Goal: Task Accomplishment & Management: Use online tool/utility

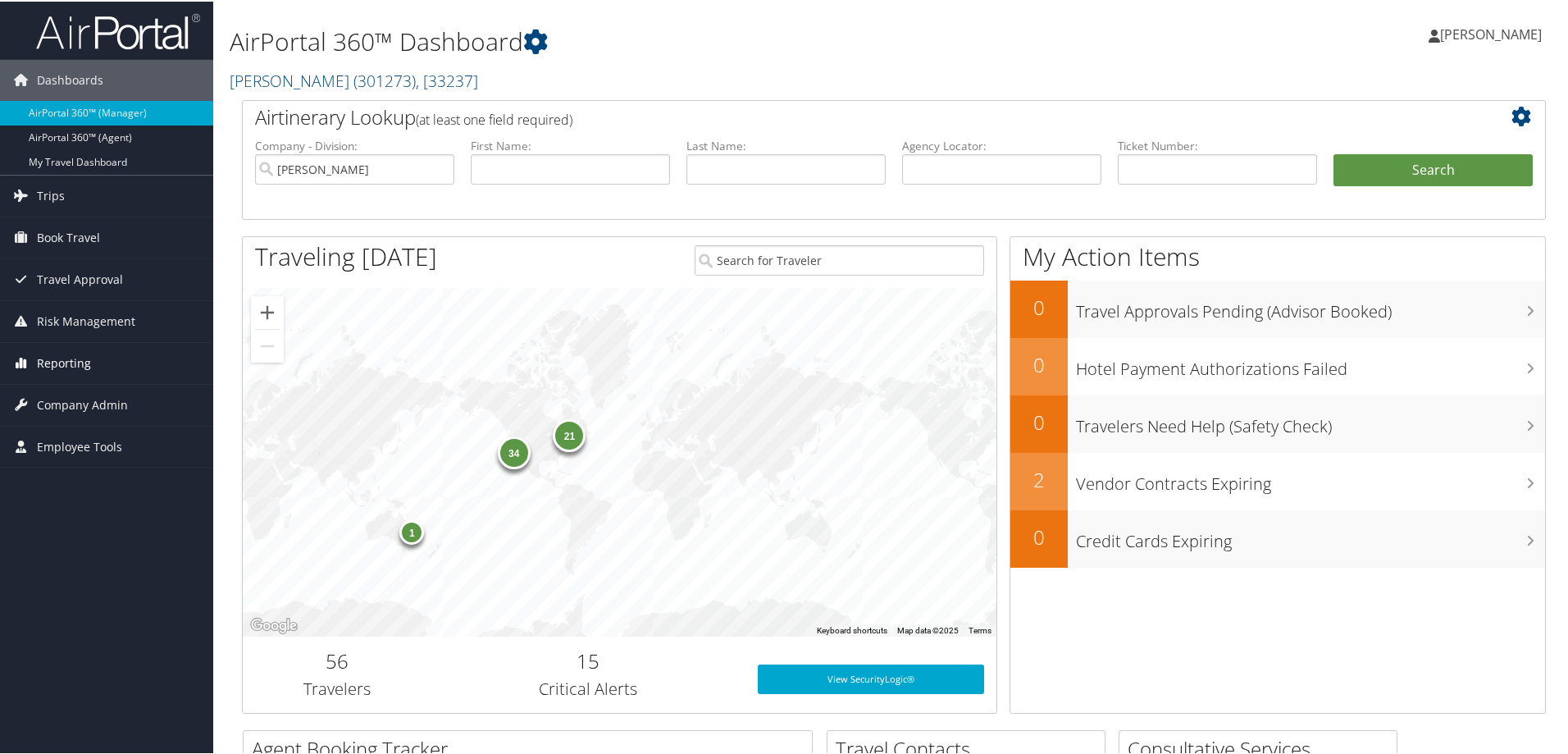
click at [55, 363] on span "Reporting" at bounding box center [64, 362] width 54 height 41
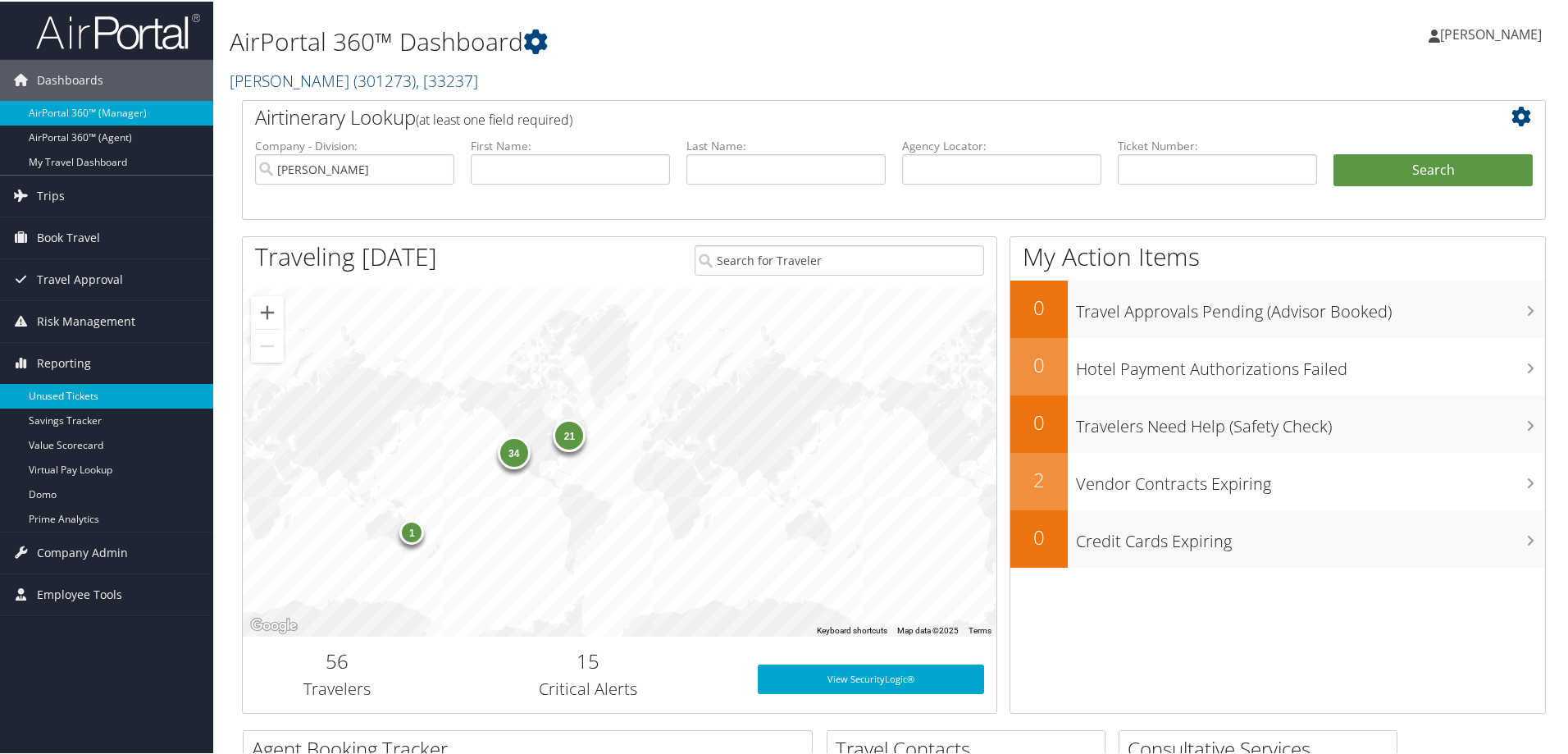
click at [58, 394] on link "Unused Tickets" at bounding box center [106, 395] width 213 height 24
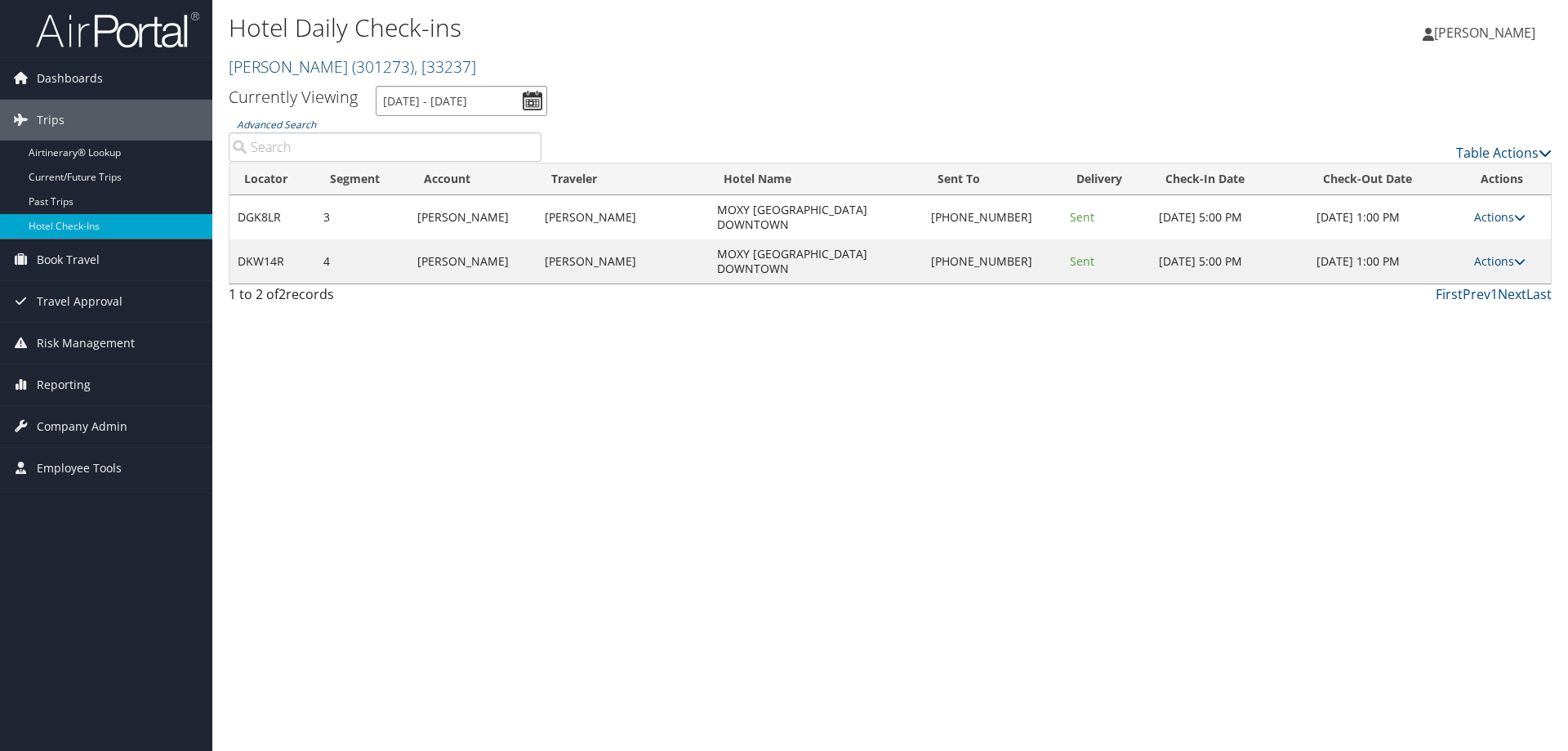
click at [416, 99] on input "[DATE] - [DATE]" at bounding box center [461, 101] width 171 height 31
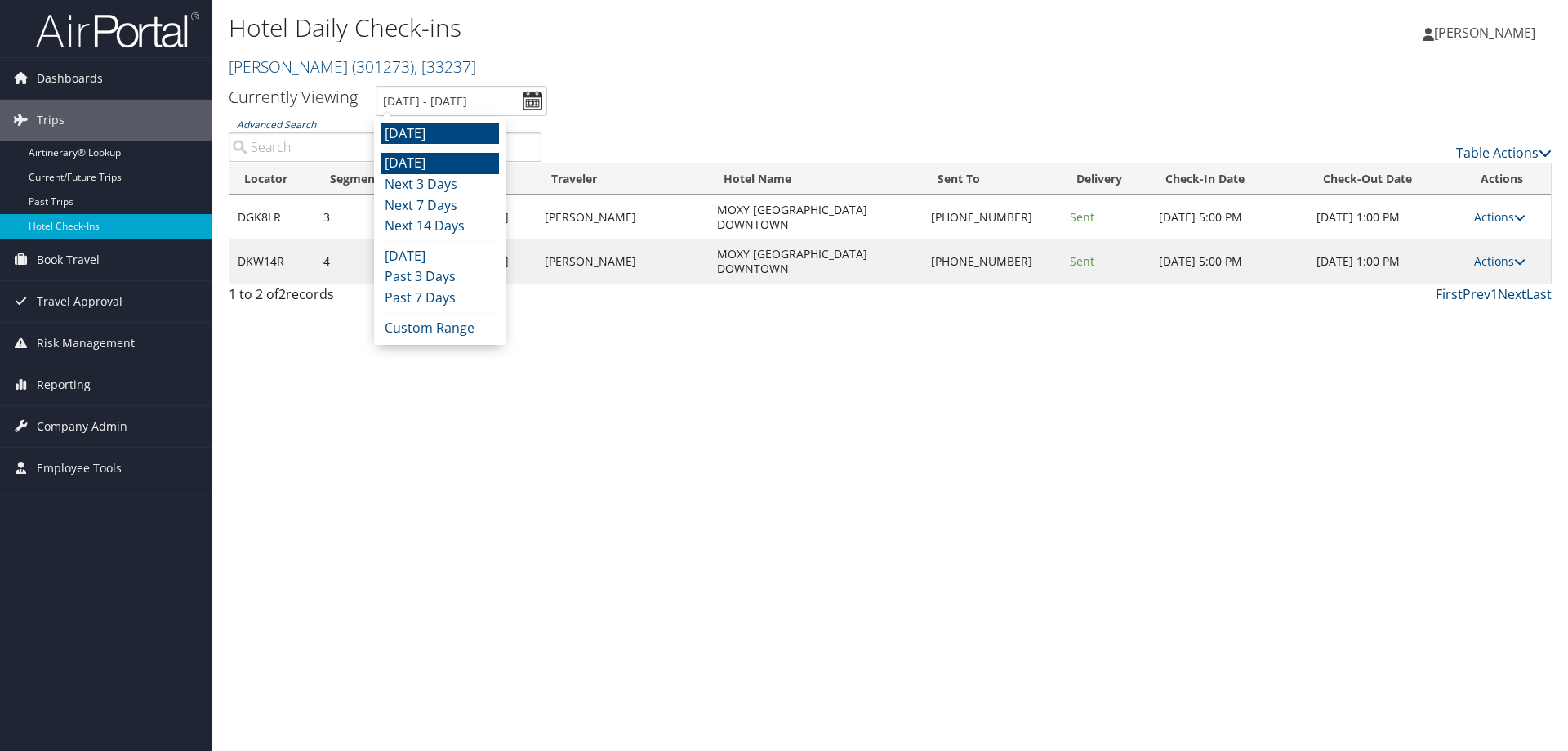
click at [430, 159] on li "Today" at bounding box center [440, 163] width 119 height 21
type input "10/14/2025 - 10/14/2025"
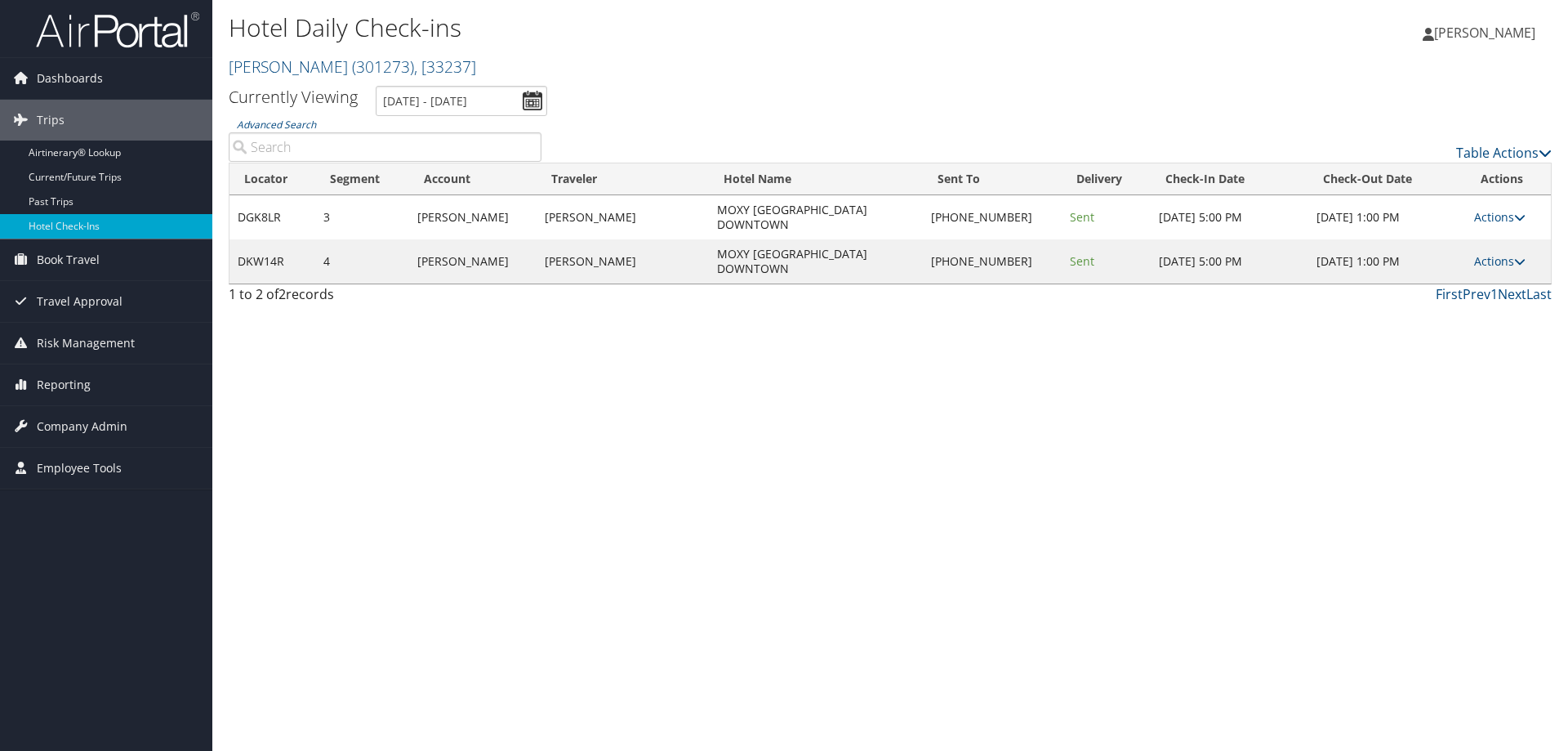
click at [462, 121] on label "Advanced Search" at bounding box center [386, 138] width 313 height 45
click at [462, 133] on input "Advanced Search" at bounding box center [386, 147] width 313 height 30
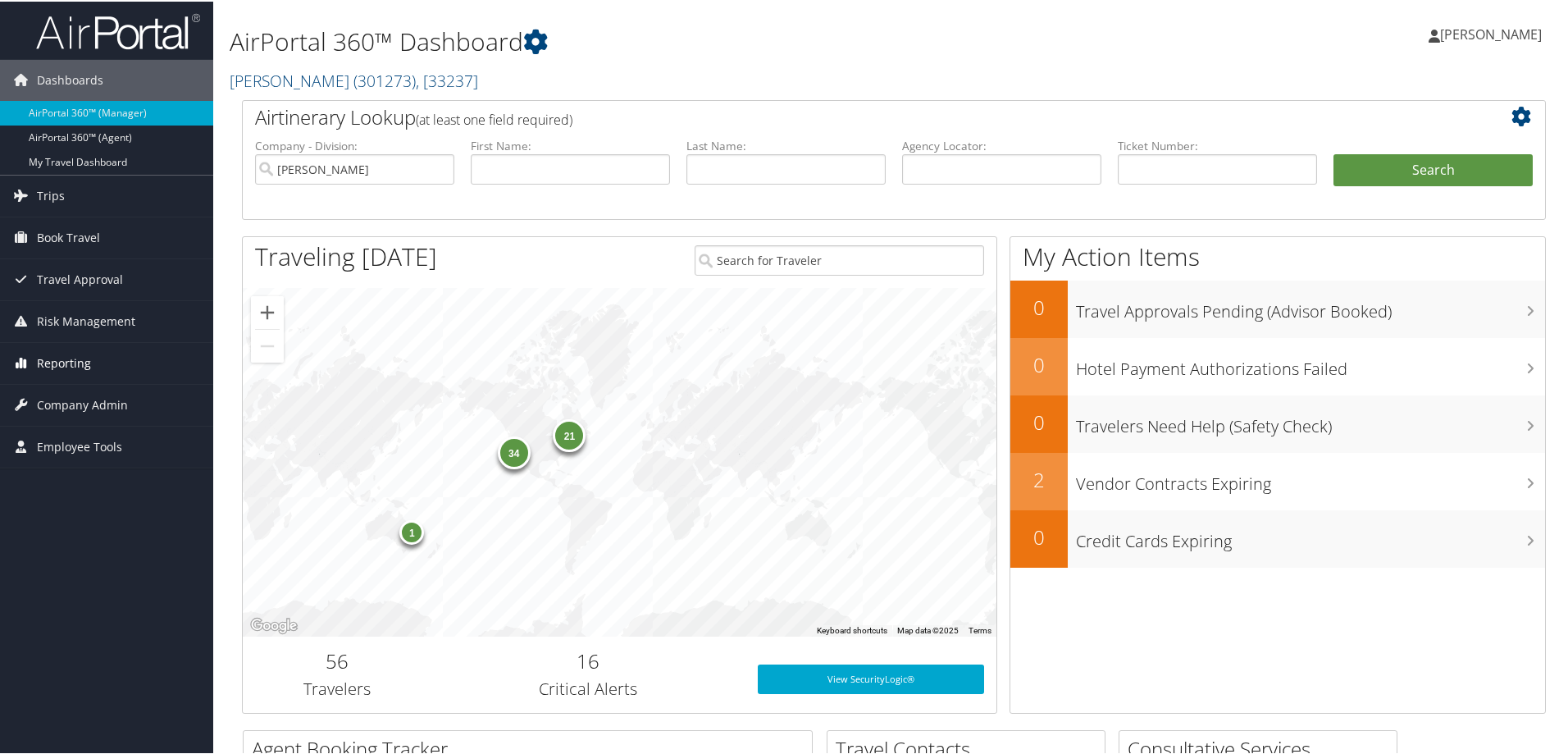
click at [127, 377] on link "Reporting" at bounding box center [106, 362] width 213 height 41
click at [121, 197] on link "Trips" at bounding box center [106, 195] width 213 height 41
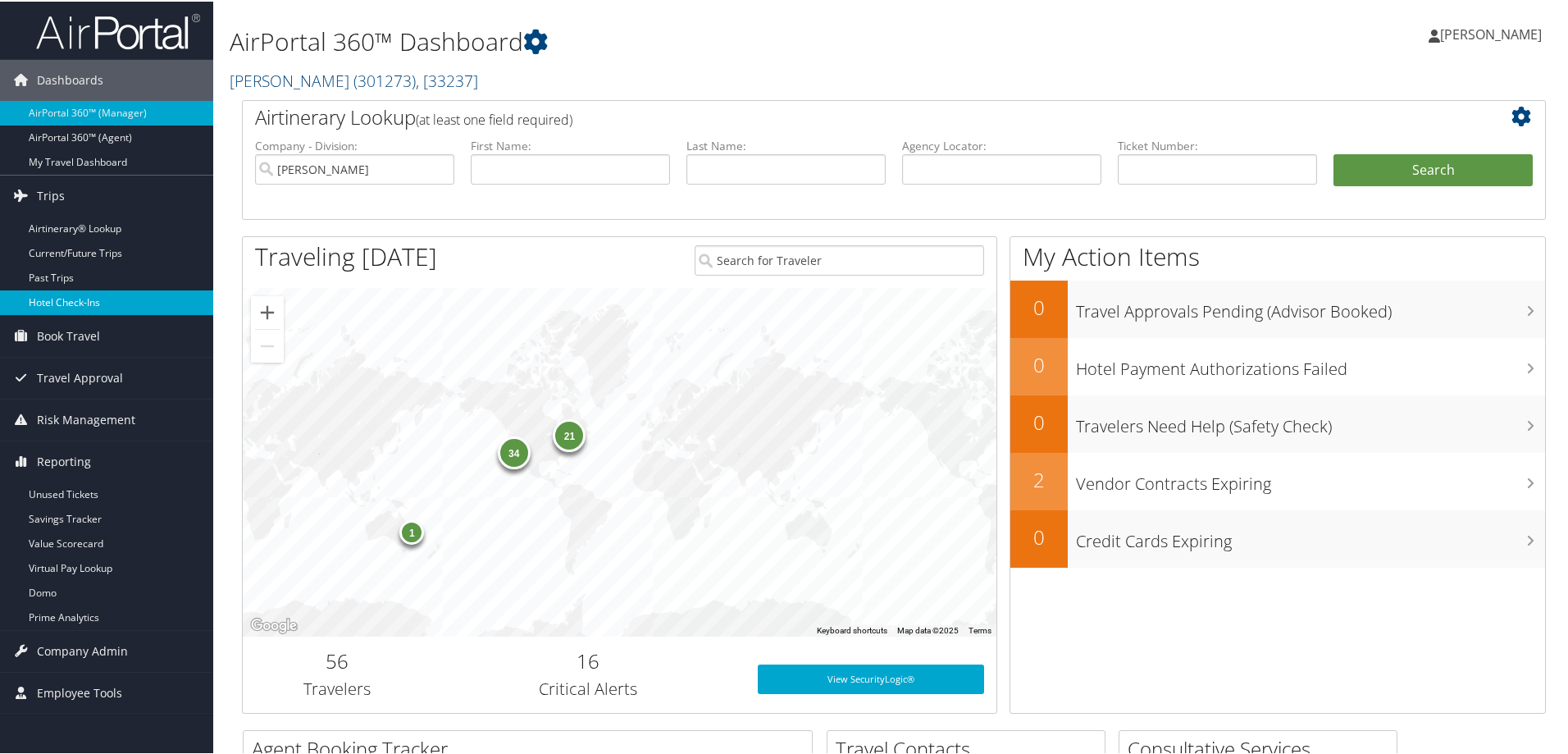
click at [105, 297] on link "Hotel Check-ins" at bounding box center [106, 301] width 213 height 24
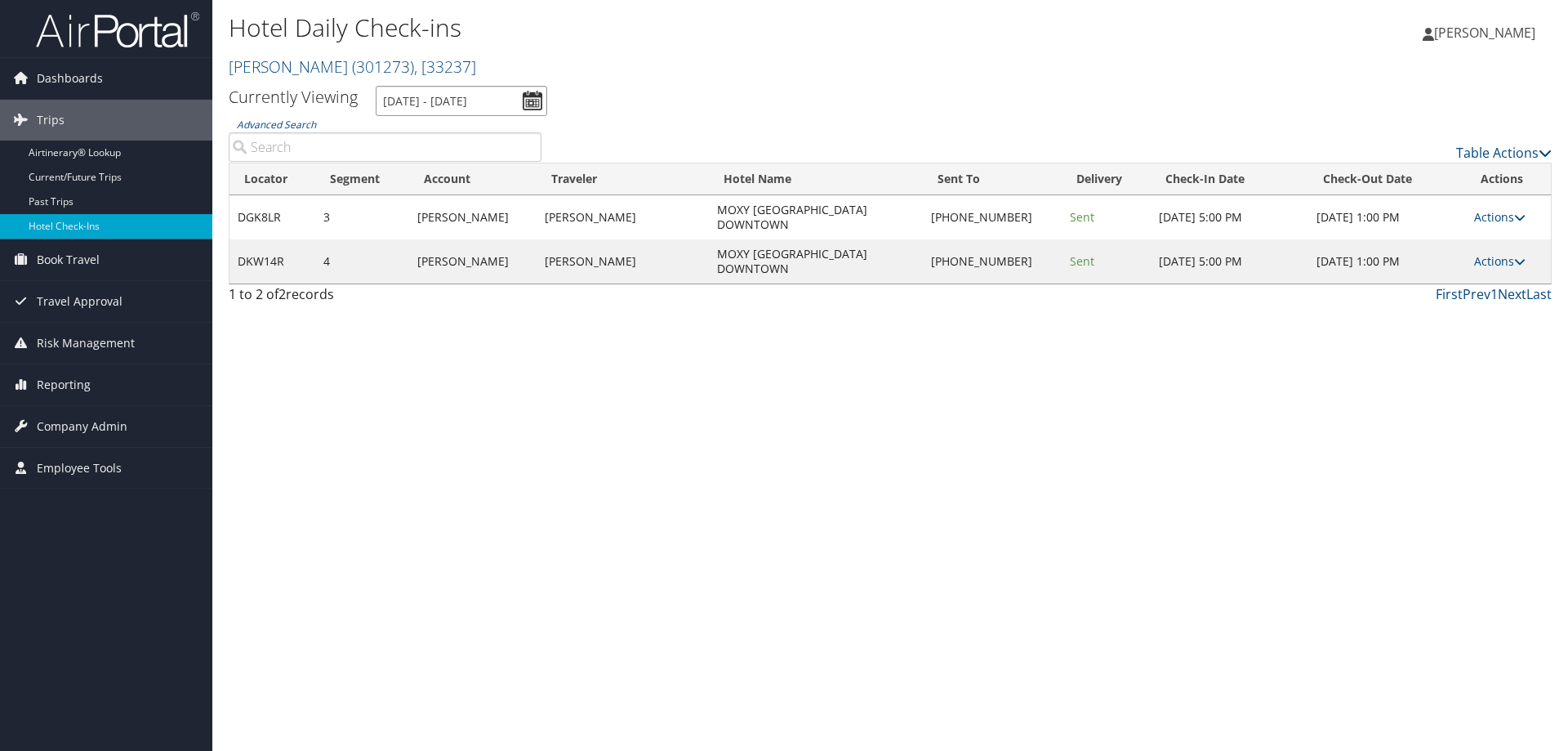
click at [492, 102] on input "[DATE] - [DATE]" at bounding box center [461, 101] width 171 height 31
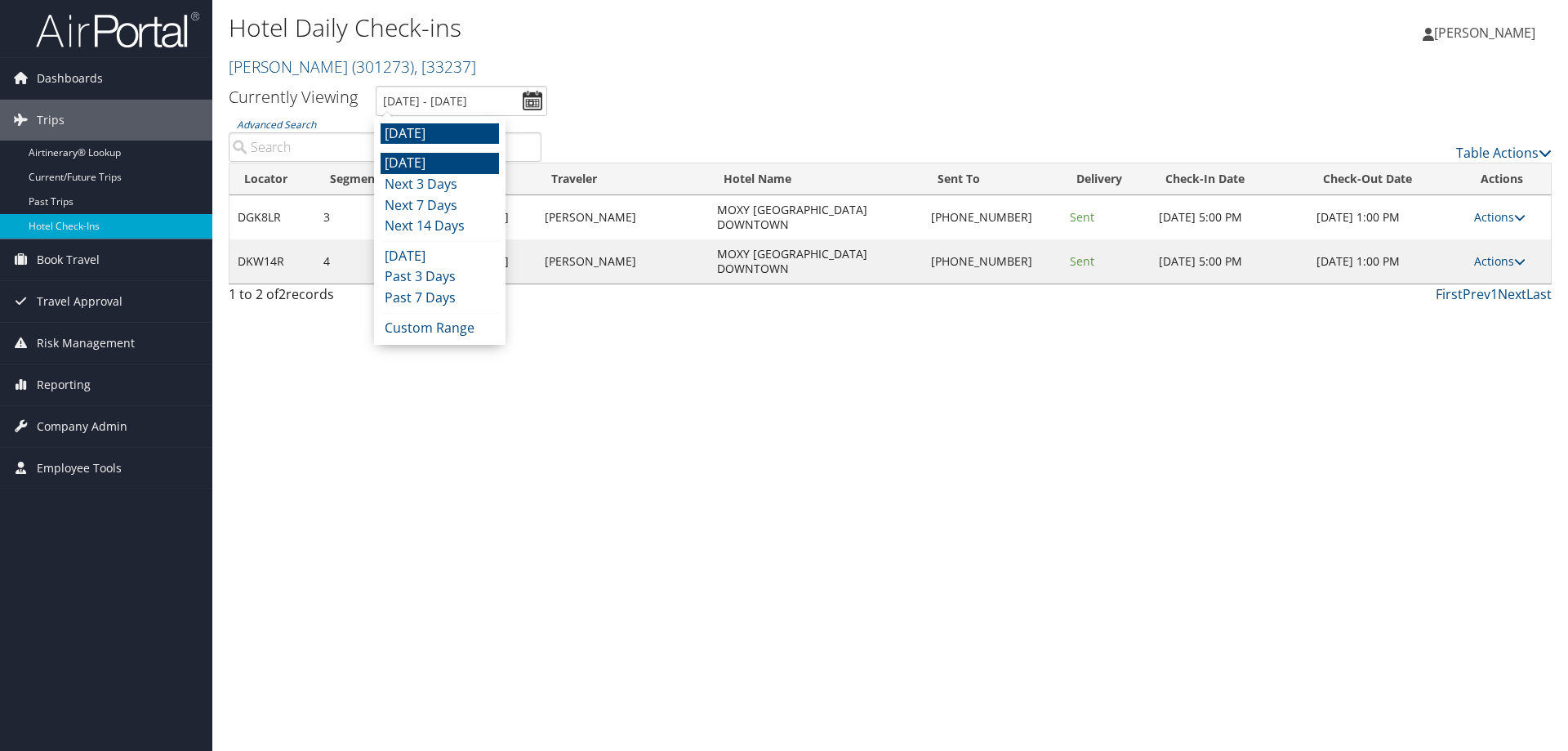
click at [464, 160] on li "[DATE]" at bounding box center [440, 163] width 119 height 21
type input "10/14/2025 - 10/14/2025"
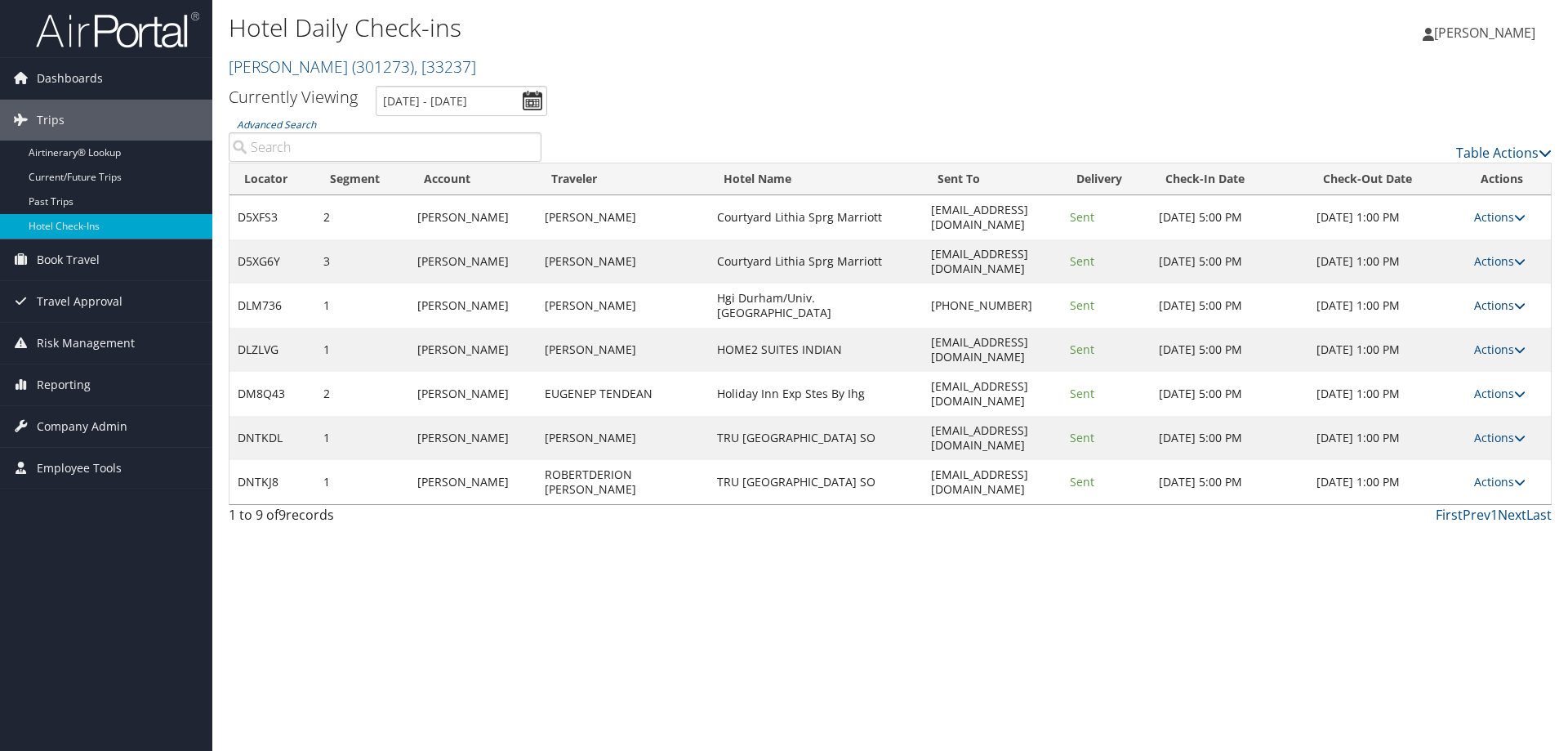
click at [1481, 298] on link "Actions" at bounding box center [1500, 305] width 52 height 16
click at [1460, 375] on link "View Itinerary" at bounding box center [1459, 376] width 140 height 28
click at [1516, 298] on link "Actions" at bounding box center [1500, 305] width 52 height 16
click at [1492, 295] on link "Resend" at bounding box center [1459, 293] width 140 height 28
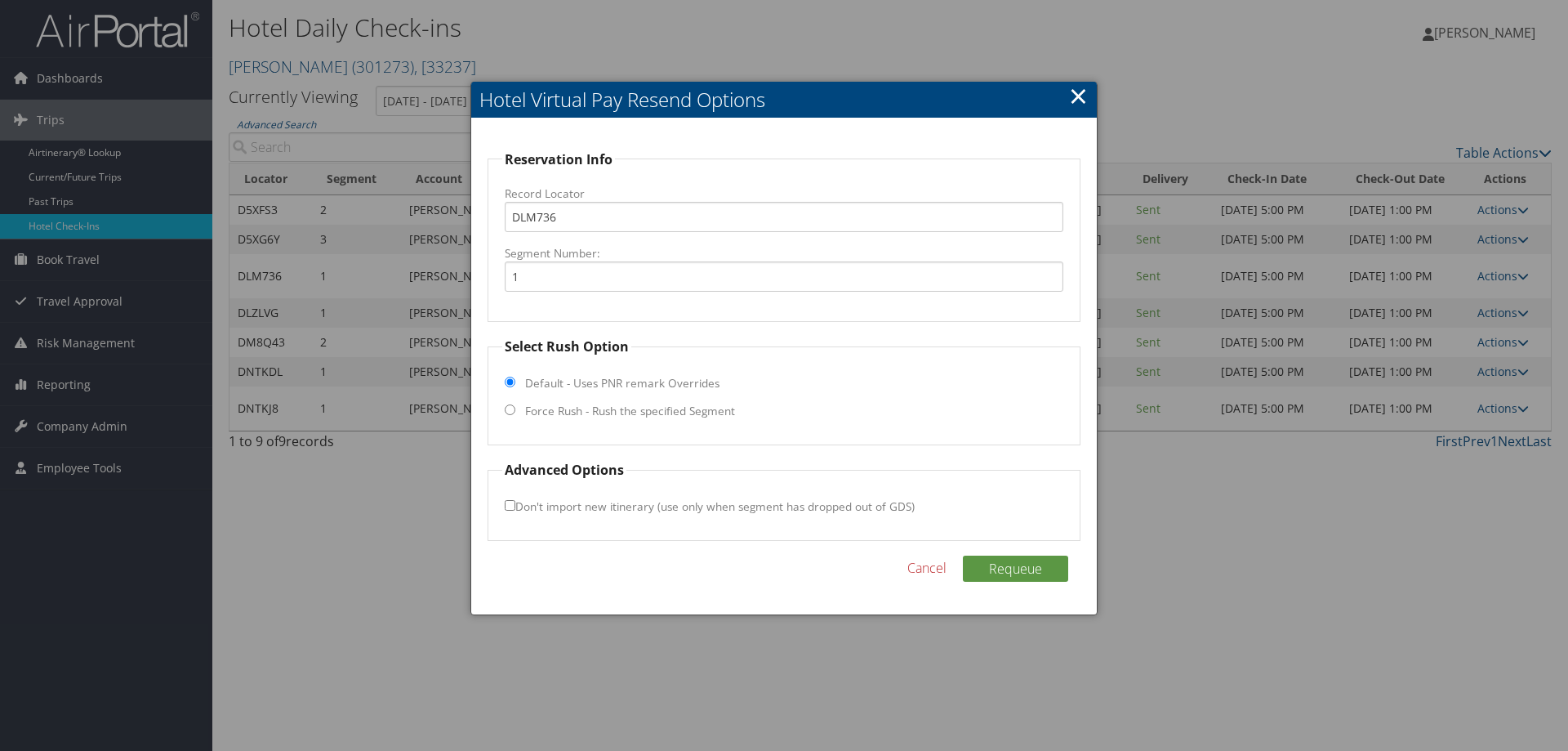
click at [580, 415] on label "Force Rush - Rush the specified Segment" at bounding box center [630, 412] width 210 height 17
click at [515, 415] on input "Force Rush - Rush the specified Segment" at bounding box center [510, 409] width 10 height 10
radio input "true"
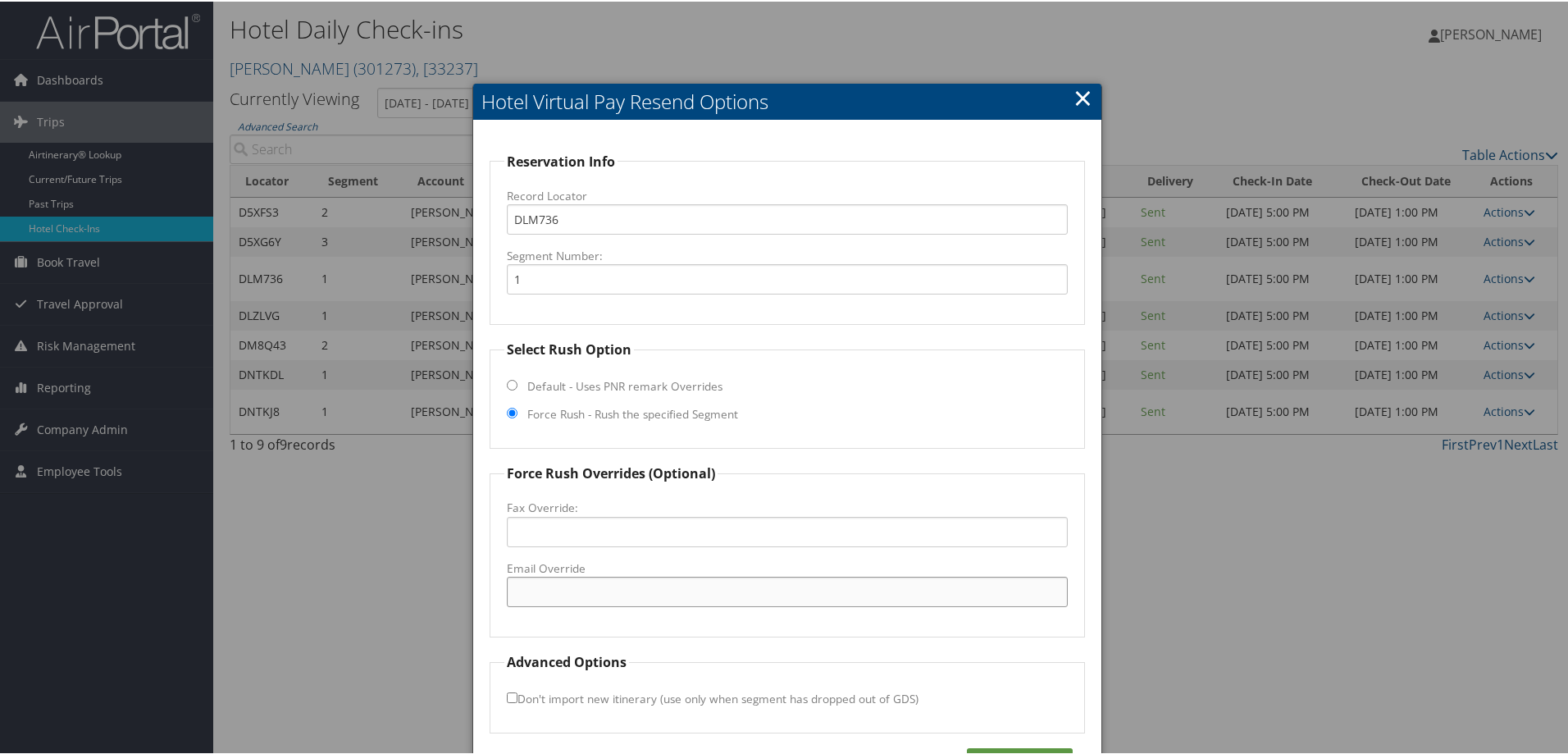
paste input "rdumc_ds@hilton.com"
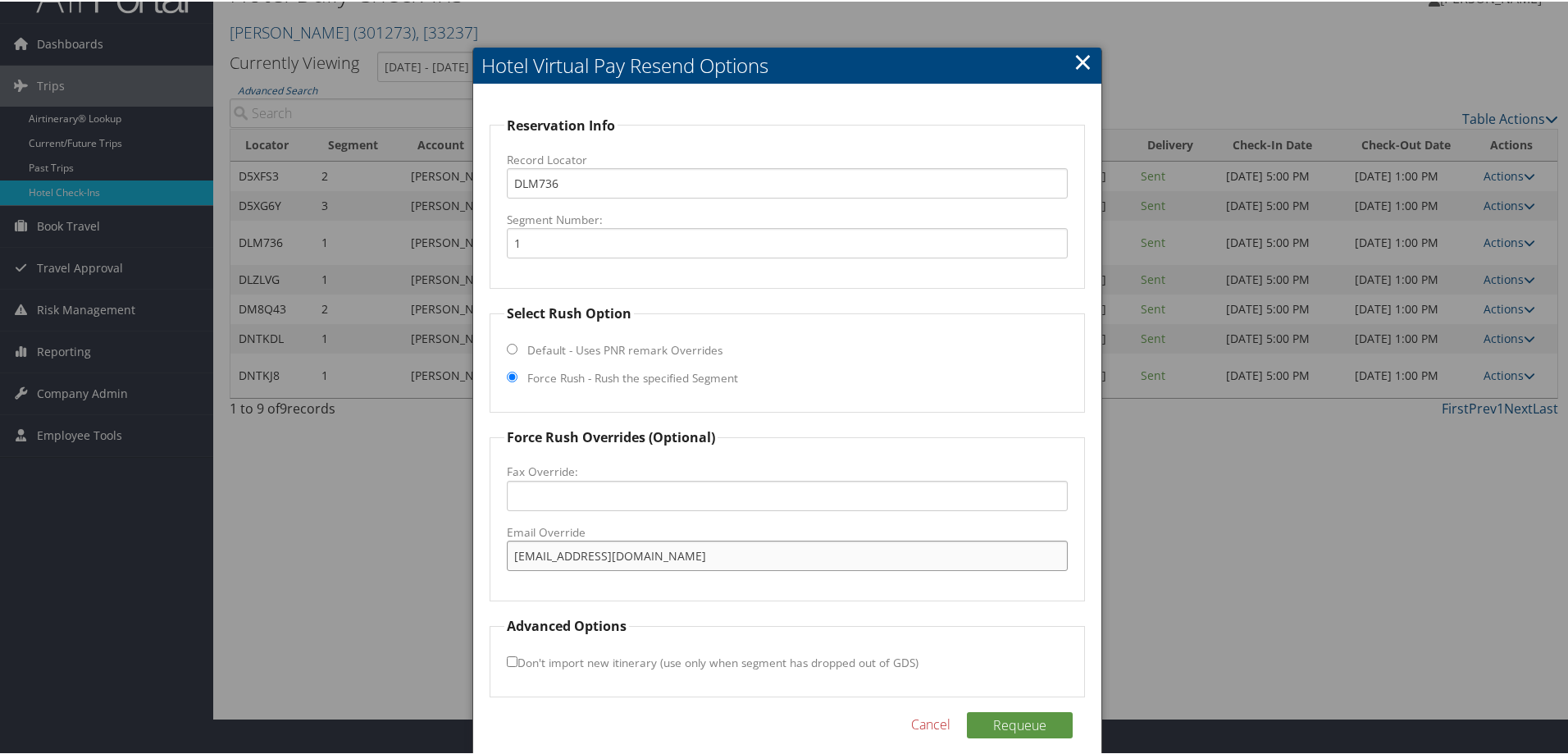
scroll to position [52, 0]
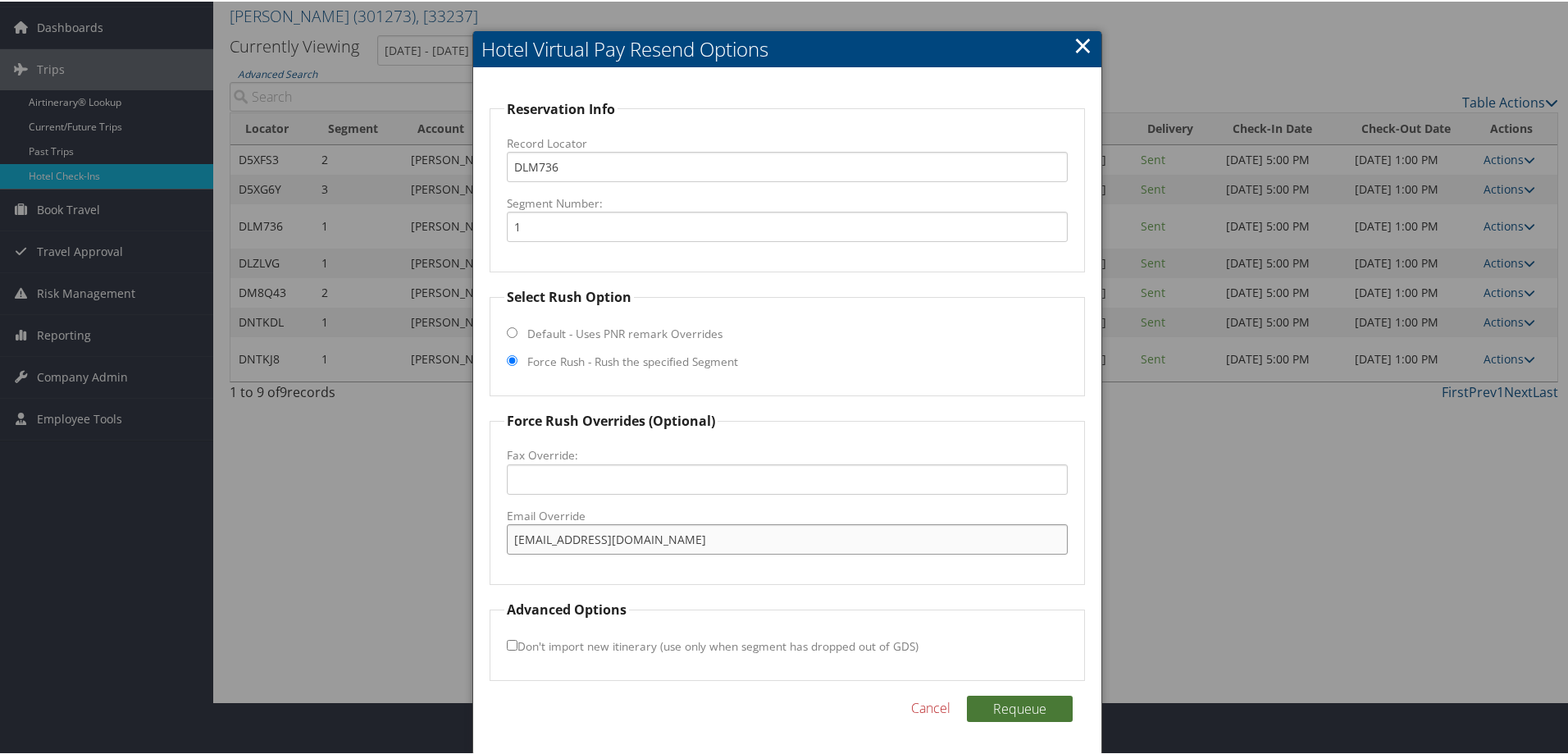
type input "rdumc_ds@hilton.com"
click at [1015, 710] on button "Requeue" at bounding box center [1020, 707] width 106 height 26
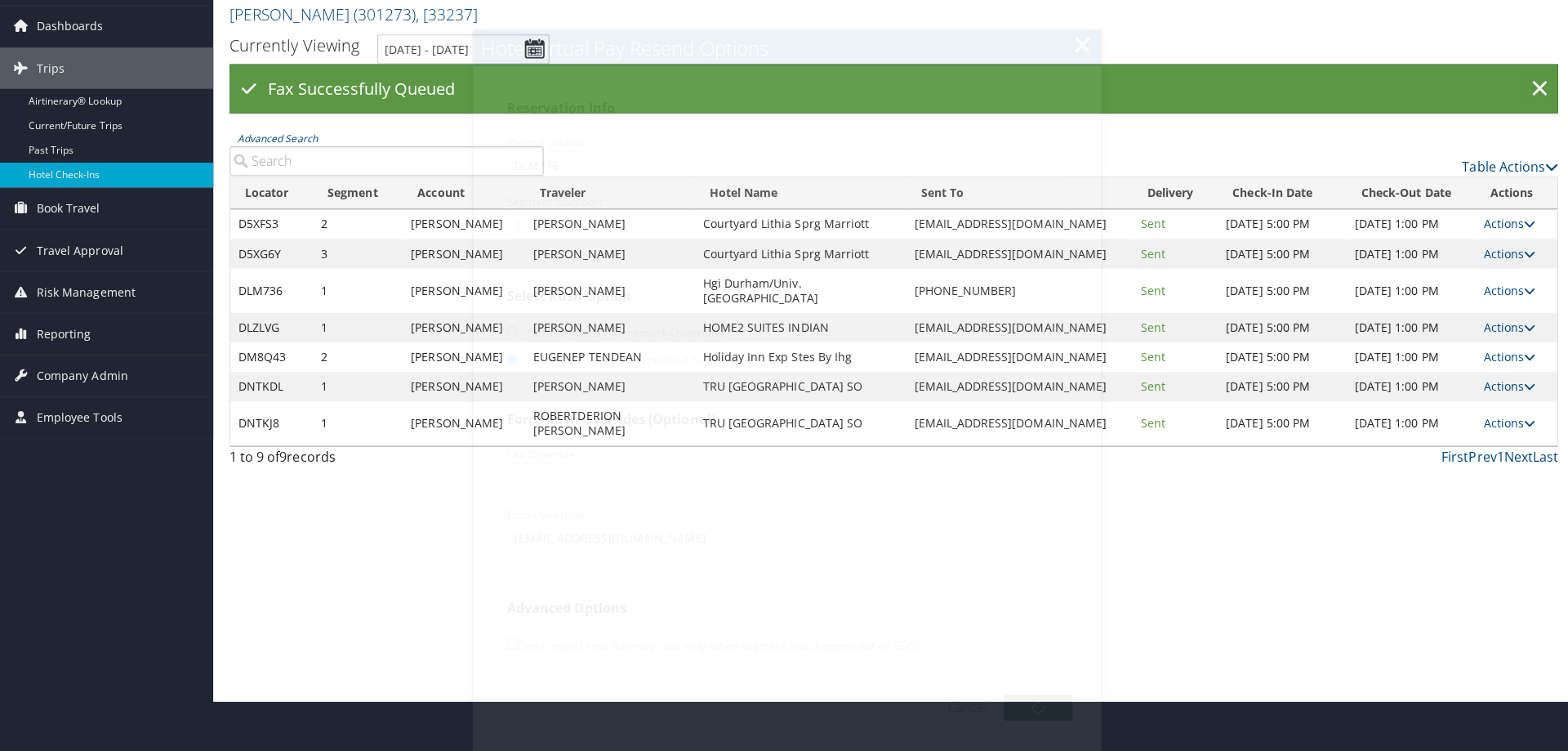
scroll to position [0, 0]
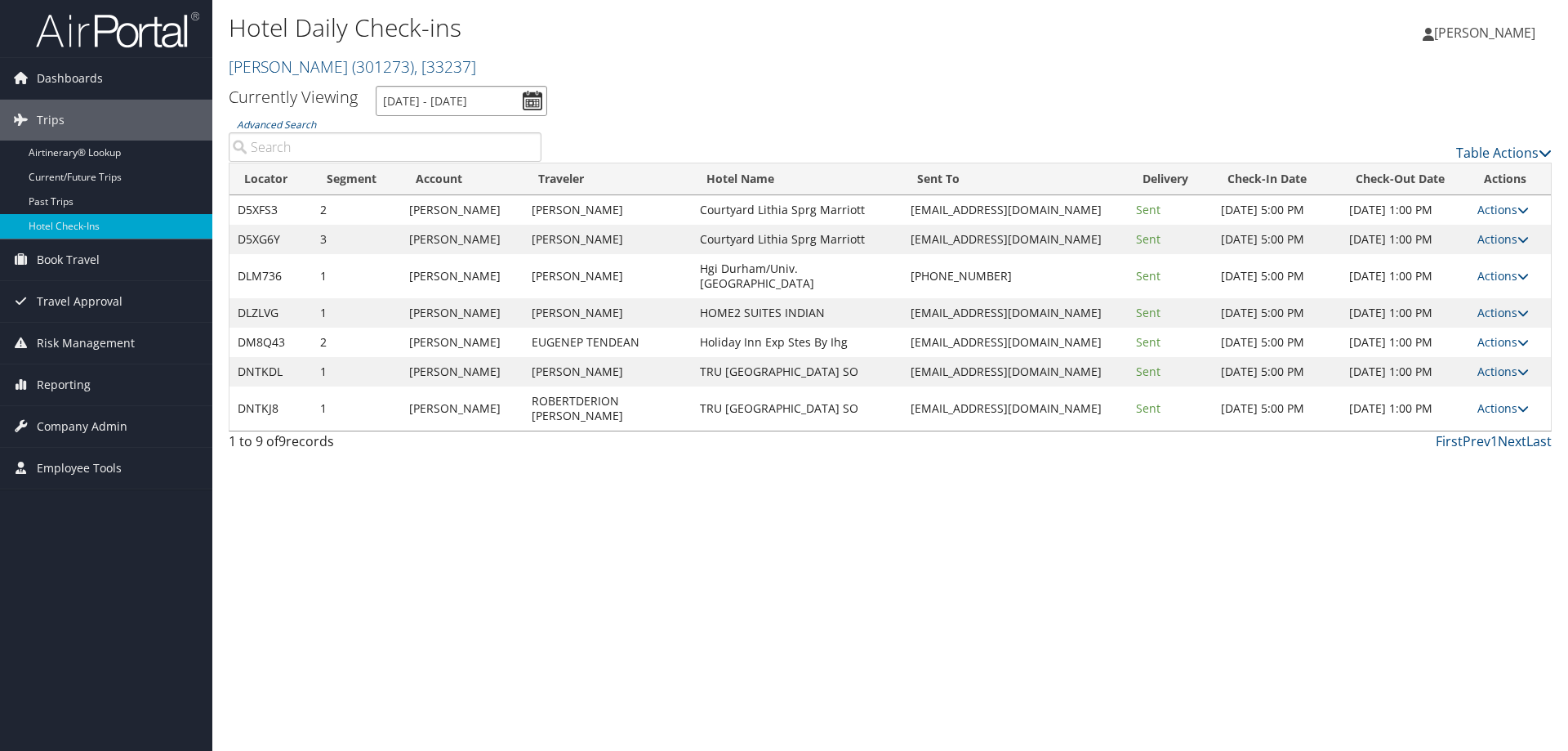
click at [426, 94] on input "10/14/2025 - 10/14/2025" at bounding box center [461, 101] width 171 height 31
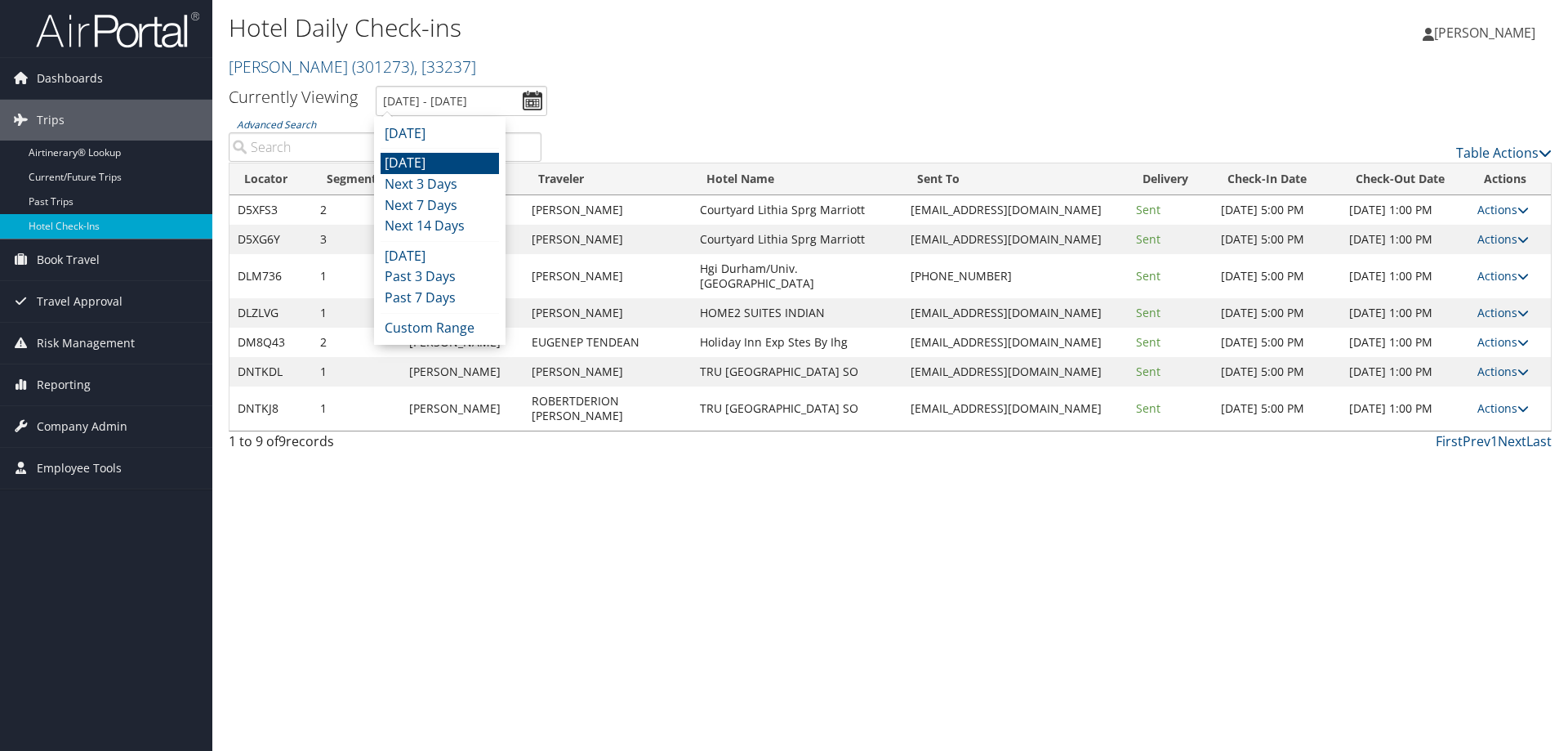
click at [429, 162] on li "Today" at bounding box center [440, 163] width 119 height 21
type input "10/14/2025 - 10/14/2025"
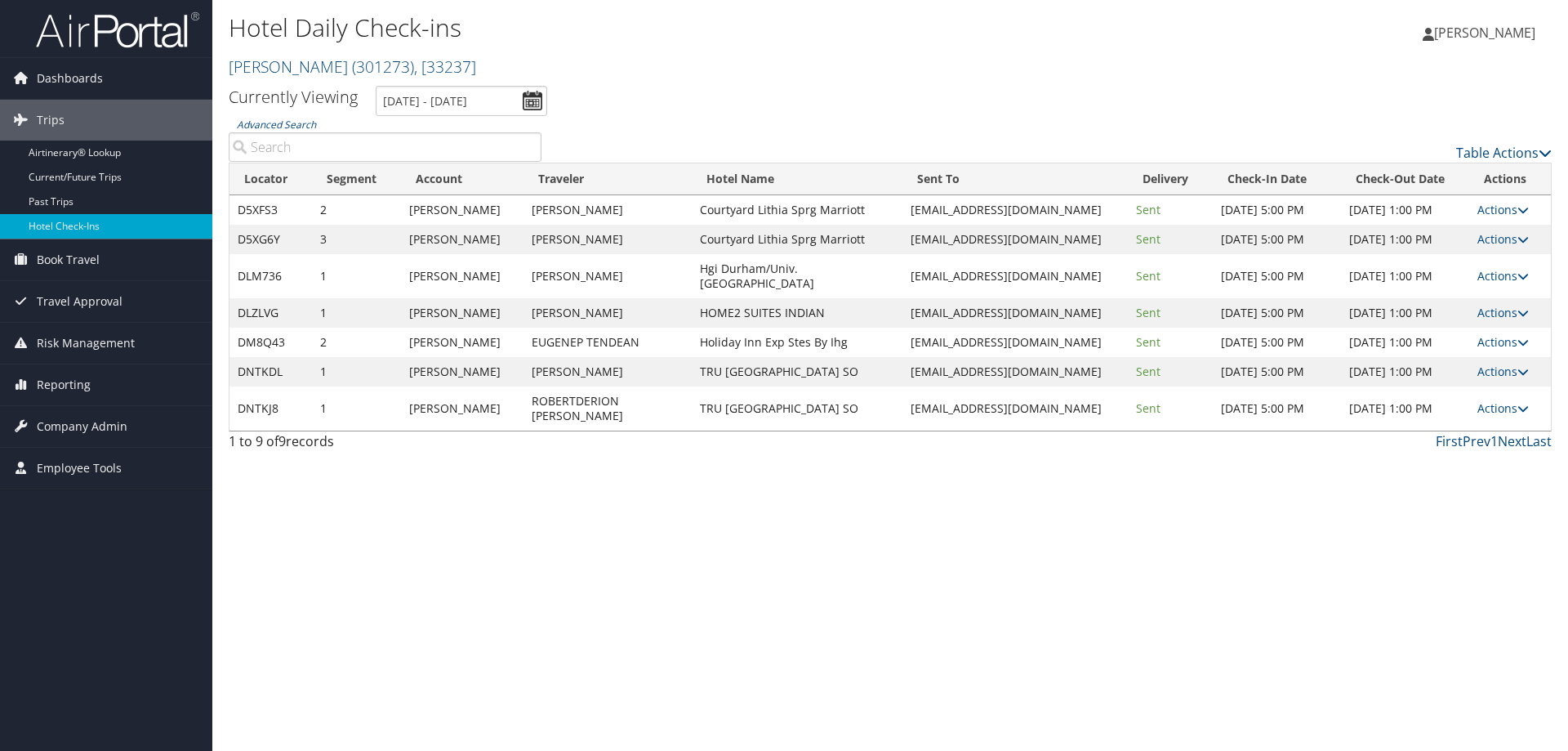
click at [960, 625] on div "Hotel Daily Check-ins Traeger ( 301273 ) , [ 33237 ] Traeger Traeger , [33237] …" at bounding box center [890, 376] width 1356 height 751
